Goal: Navigation & Orientation: Find specific page/section

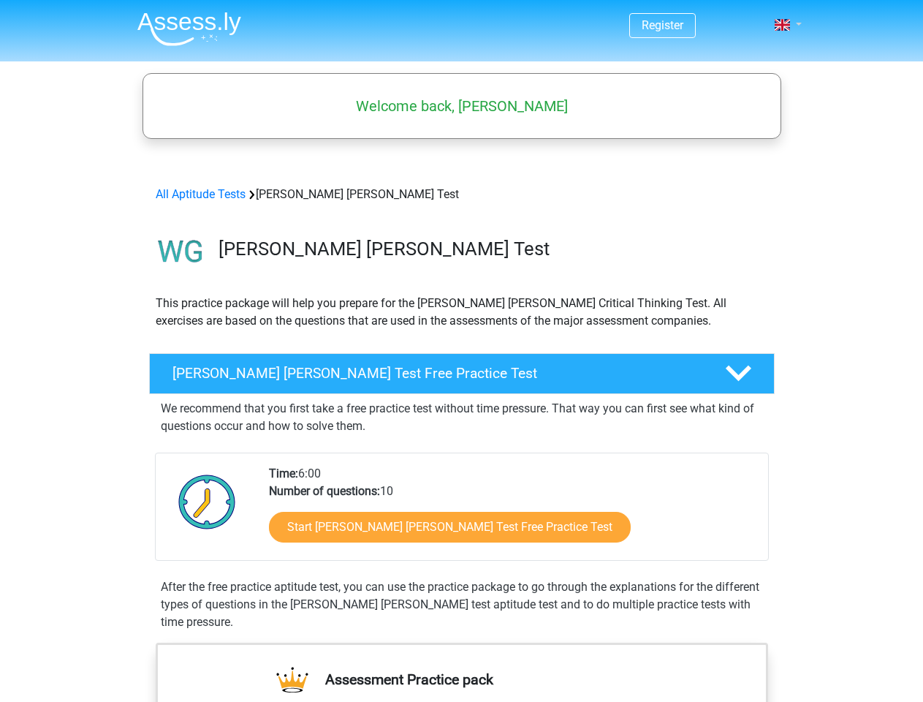
click at [784, 25] on span at bounding box center [782, 25] width 15 height 12
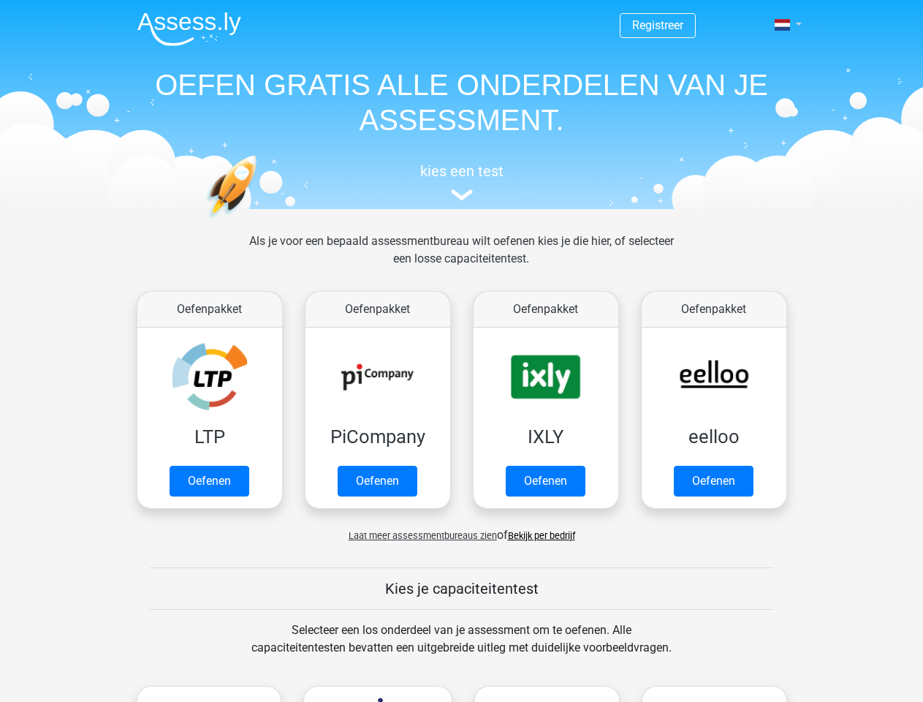
click at [784, 25] on span at bounding box center [782, 25] width 15 height 12
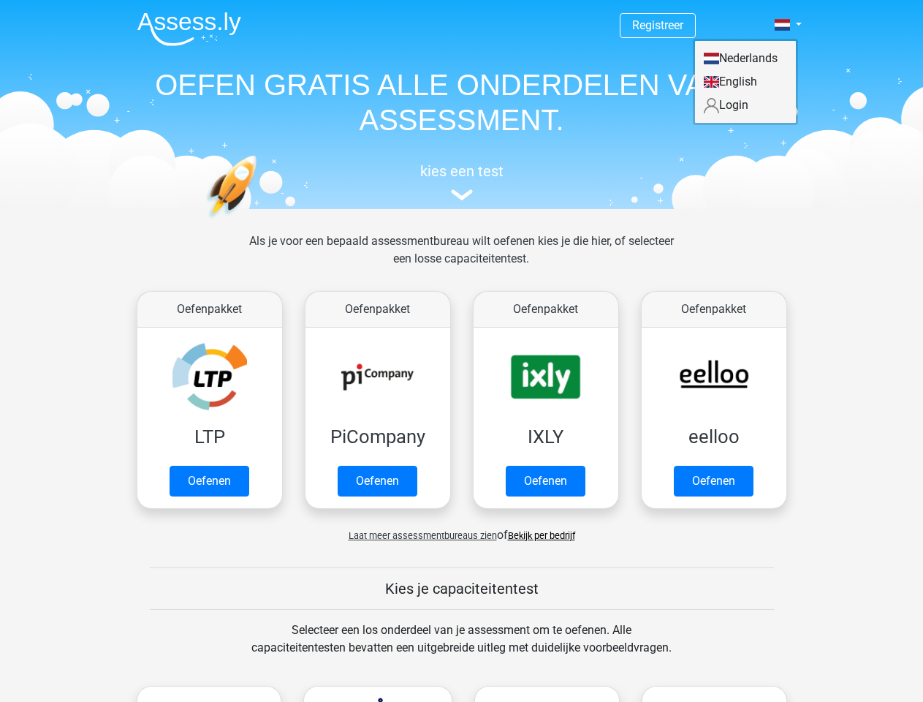
click at [419, 535] on span "Laat meer assessmentbureaus zien" at bounding box center [423, 535] width 148 height 11
